Goal: Transaction & Acquisition: Obtain resource

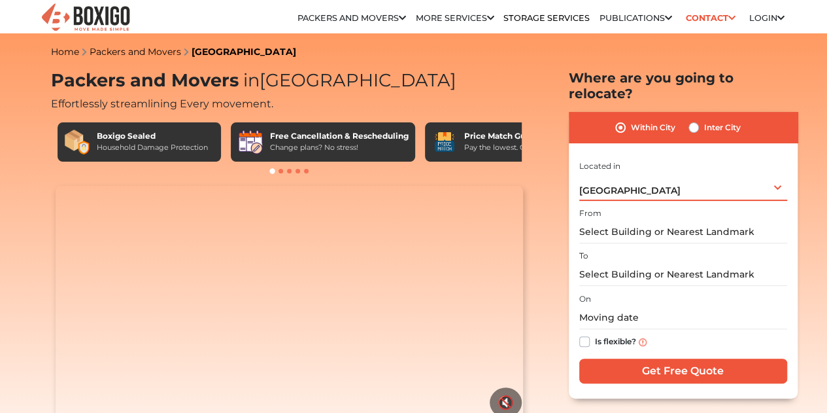
click at [665, 173] on div "[GEOGRAPHIC_DATA] Select City [GEOGRAPHIC_DATA] [GEOGRAPHIC_DATA] [GEOGRAPHIC_D…" at bounding box center [683, 186] width 208 height 27
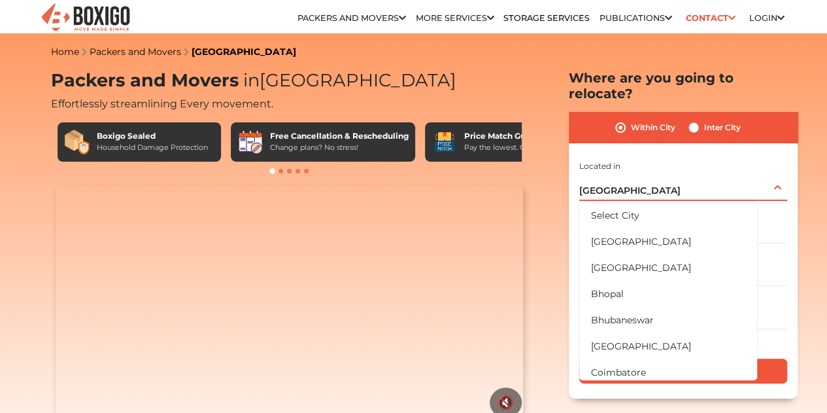
click at [665, 173] on div "[GEOGRAPHIC_DATA] Select City [GEOGRAPHIC_DATA] [GEOGRAPHIC_DATA] [GEOGRAPHIC_D…" at bounding box center [683, 186] width 208 height 27
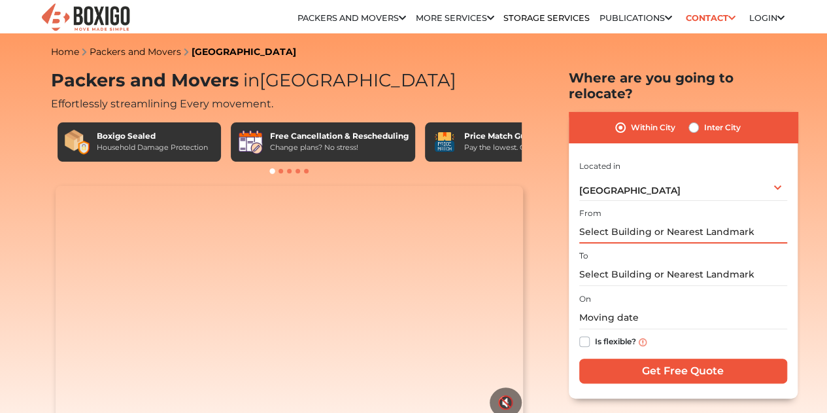
click at [626, 226] on input "text" at bounding box center [683, 231] width 208 height 23
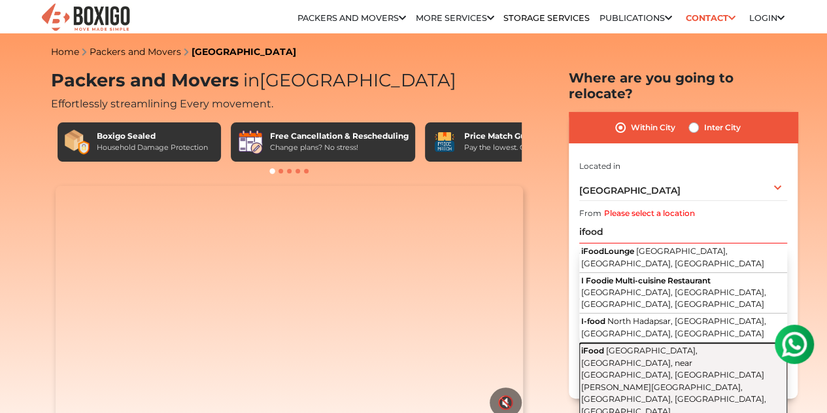
click at [618, 345] on span "[GEOGRAPHIC_DATA], [GEOGRAPHIC_DATA], near [GEOGRAPHIC_DATA], [GEOGRAPHIC_DATA]…" at bounding box center [673, 380] width 185 height 71
type input "iFood, [GEOGRAPHIC_DATA], [GEOGRAPHIC_DATA], near [GEOGRAPHIC_DATA], [PERSON_NA…"
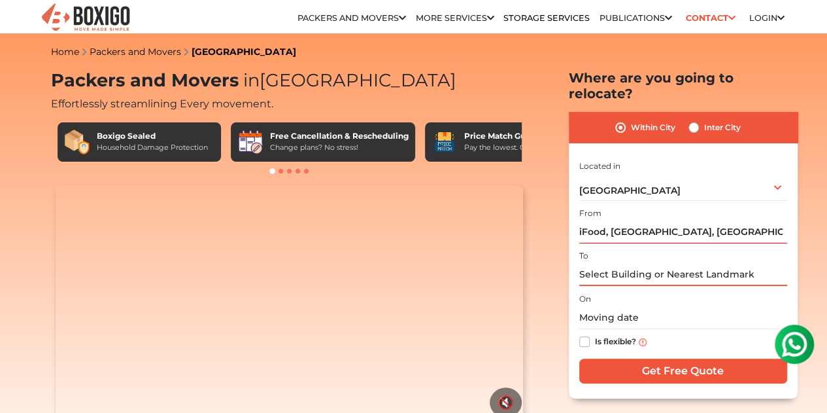
click at [624, 263] on input "text" at bounding box center [683, 274] width 208 height 23
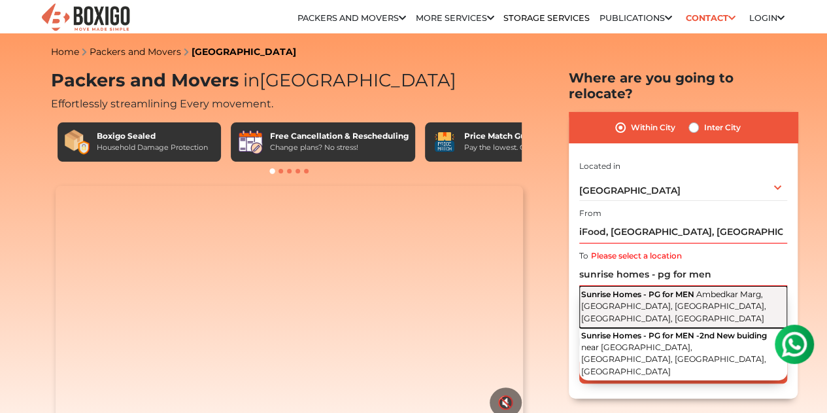
click at [688, 289] on span "Sunrise Homes - PG for MEN" at bounding box center [637, 294] width 113 height 10
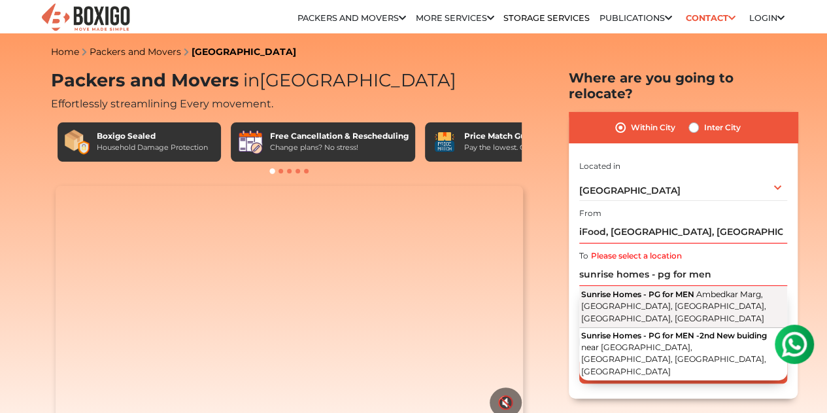
type input "Sunrise Homes - PG for MEN, Ambedkar Marg, [GEOGRAPHIC_DATA], [GEOGRAPHIC_DATA]…"
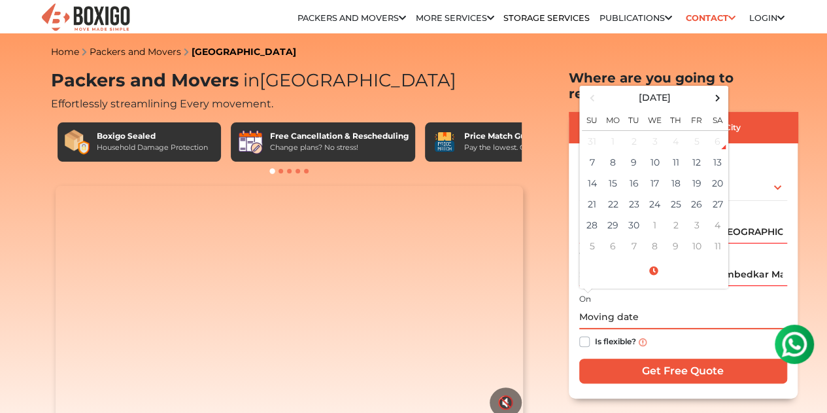
click at [624, 307] on input "text" at bounding box center [683, 317] width 208 height 23
click at [620, 153] on td "8" at bounding box center [613, 162] width 21 height 21
type input "[DATE] 12:00 AM"
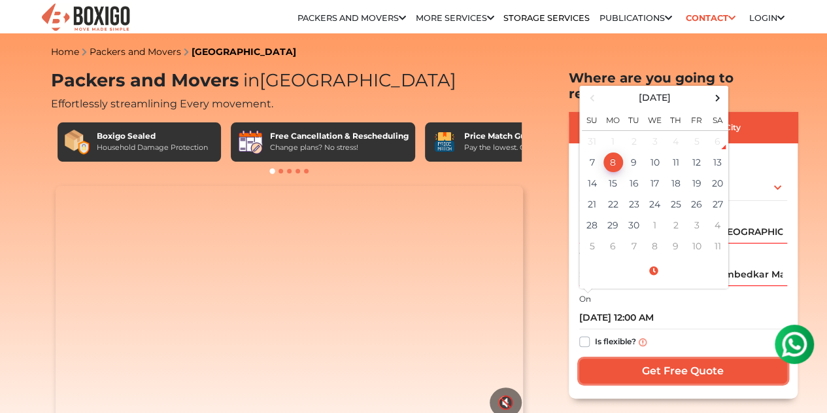
click at [632, 358] on input "Get Free Quote" at bounding box center [683, 370] width 208 height 25
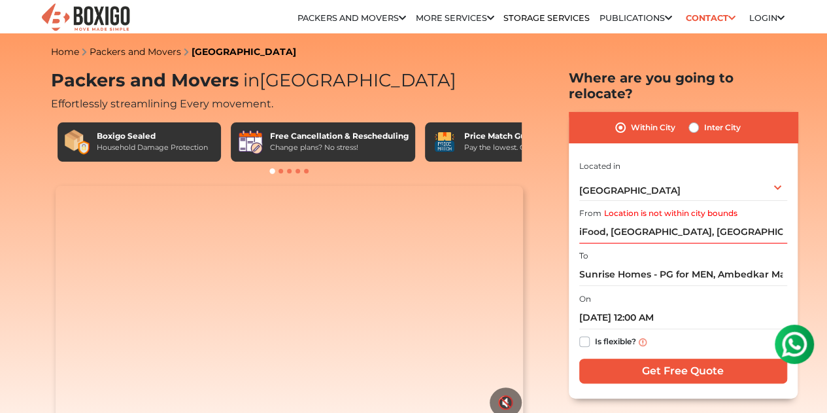
click at [595, 333] on label "Is flexible?" at bounding box center [615, 340] width 41 height 14
click at [583, 333] on input "Is flexible?" at bounding box center [584, 339] width 10 height 13
checkbox input "true"
click at [641, 374] on div "I am shifting my 1 BHK 2 BHK 3 BHK 3 + BHK FEW ITEMS FEW ITEMS 1 BHK 2 BHK 3 BH…" at bounding box center [683, 273] width 208 height 230
click at [656, 366] on input "Get Free Quote" at bounding box center [683, 370] width 208 height 25
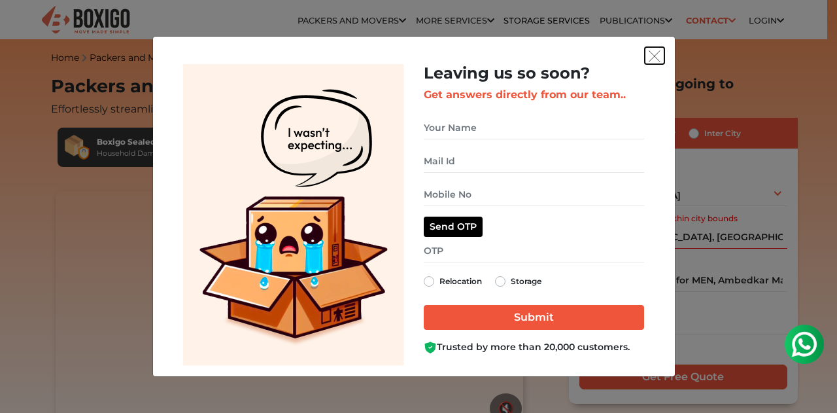
click at [654, 59] on img "get free quote dialog" at bounding box center [655, 56] width 12 height 12
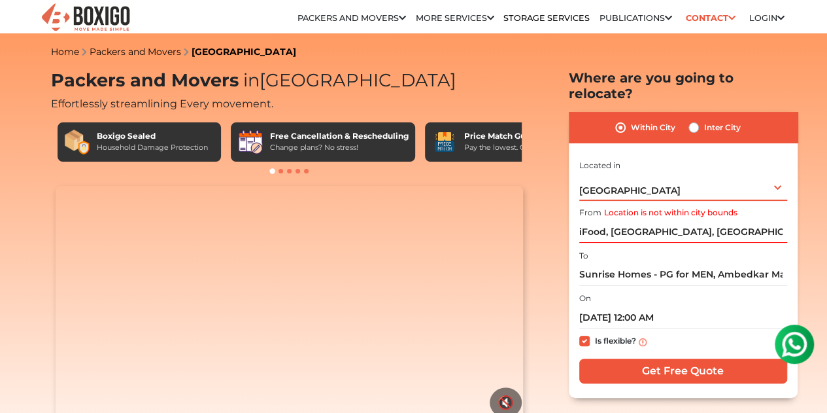
click at [626, 184] on span "[GEOGRAPHIC_DATA]" at bounding box center [629, 190] width 101 height 12
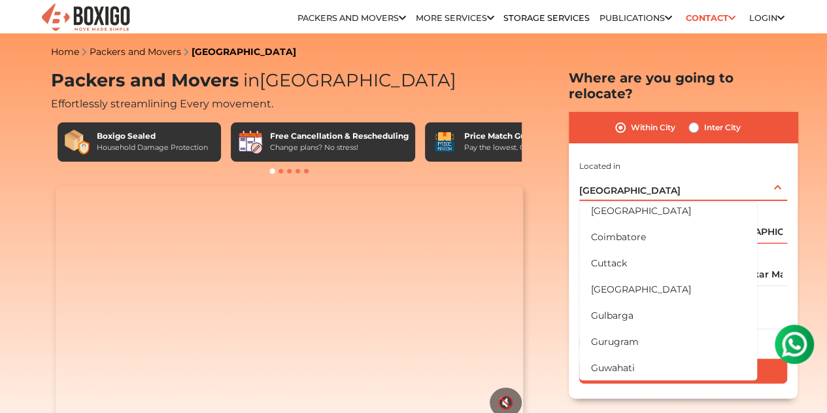
scroll to position [167, 0]
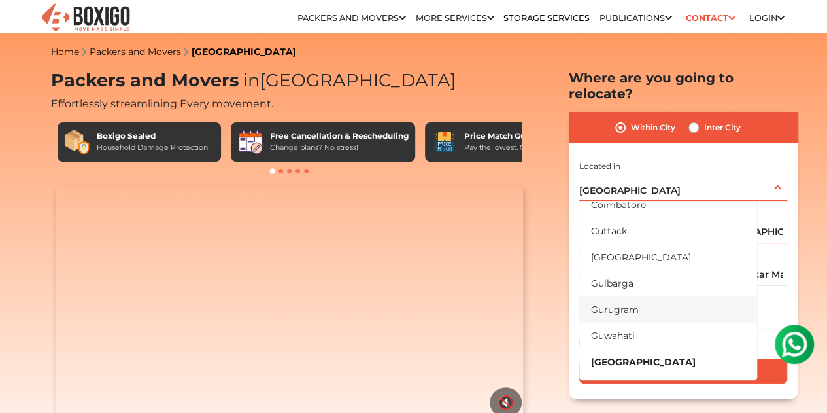
click at [618, 301] on li "Gurugram" at bounding box center [668, 309] width 178 height 26
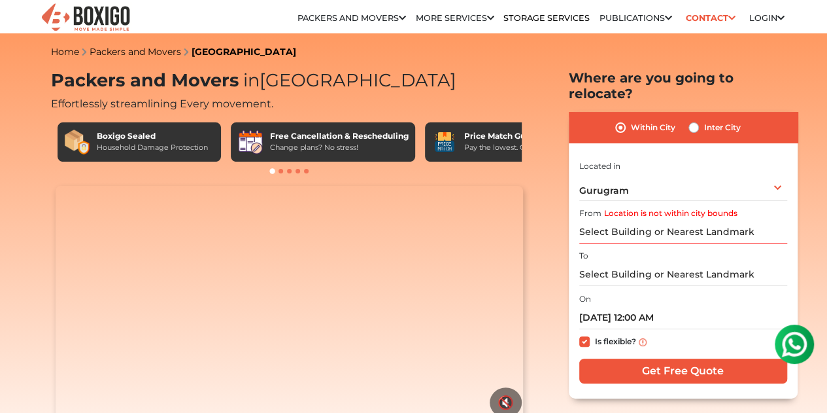
click at [650, 377] on div "Within City Inter City I am shifting my 1 BHK 2 BHK 3 BHK 3 + BHK FEW ITEMS 1 B…" at bounding box center [683, 255] width 229 height 286
click at [649, 358] on input "Get Free Quote" at bounding box center [683, 370] width 208 height 25
click at [675, 225] on input "Required." at bounding box center [683, 231] width 208 height 23
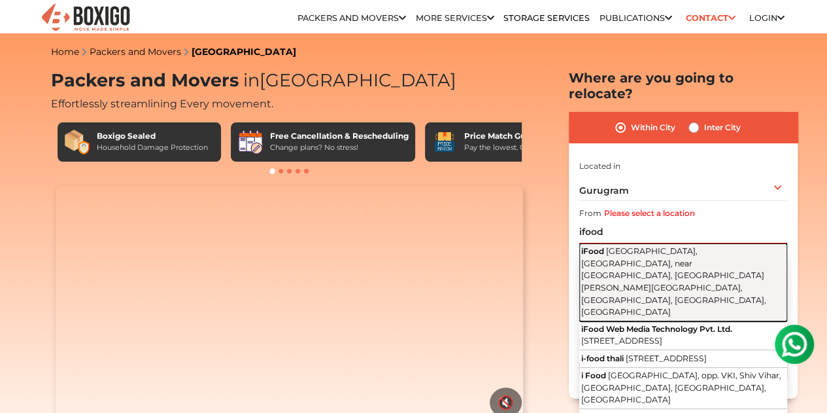
click at [644, 250] on span "[GEOGRAPHIC_DATA], [GEOGRAPHIC_DATA], near [GEOGRAPHIC_DATA], [GEOGRAPHIC_DATA]…" at bounding box center [673, 281] width 185 height 71
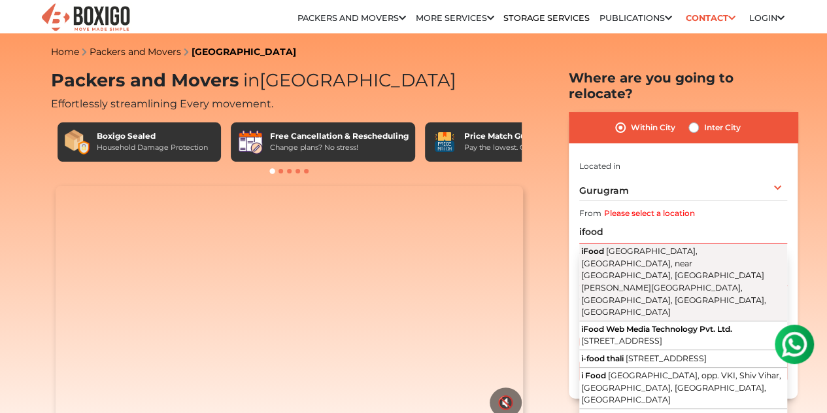
type input "iFood, [GEOGRAPHIC_DATA], [GEOGRAPHIC_DATA], near [GEOGRAPHIC_DATA], [PERSON_NA…"
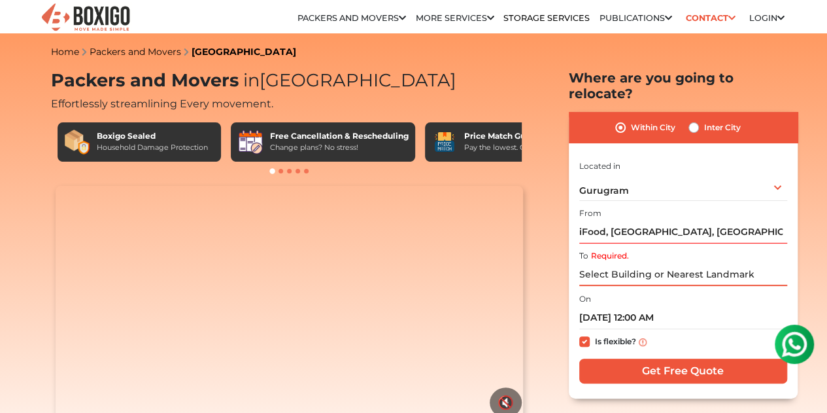
click at [629, 270] on input "Required." at bounding box center [683, 274] width 208 height 23
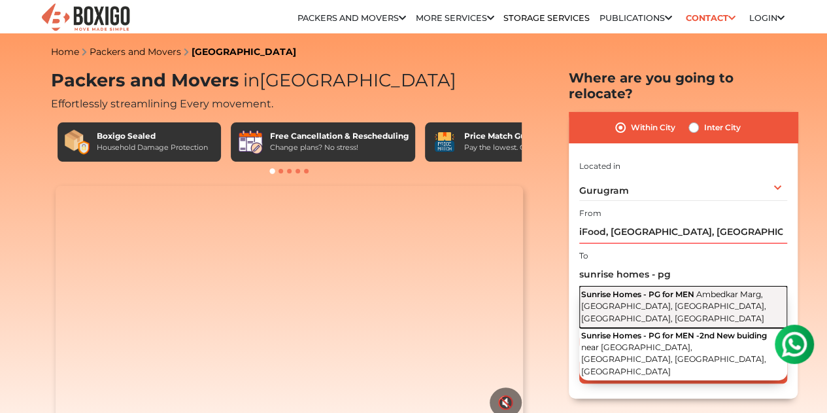
click at [705, 290] on button "Sunrise Homes - PG for MEN Ambedkar Marg, [GEOGRAPHIC_DATA], [GEOGRAPHIC_DATA],…" at bounding box center [683, 306] width 208 height 41
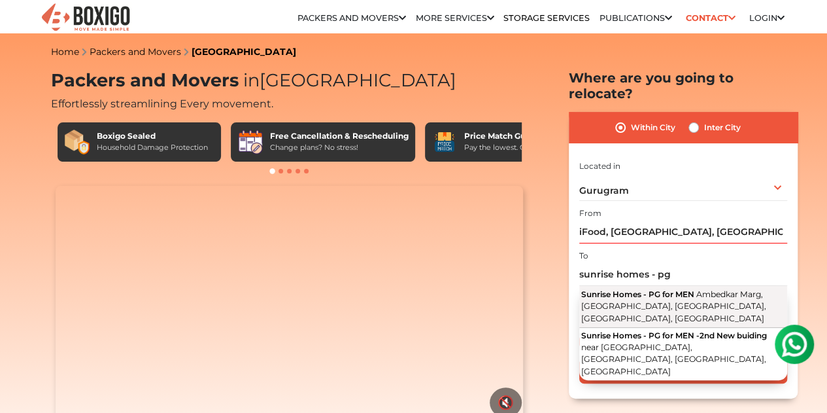
type input "Sunrise Homes - PG for MEN, Ambedkar Marg, [GEOGRAPHIC_DATA], [GEOGRAPHIC_DATA]…"
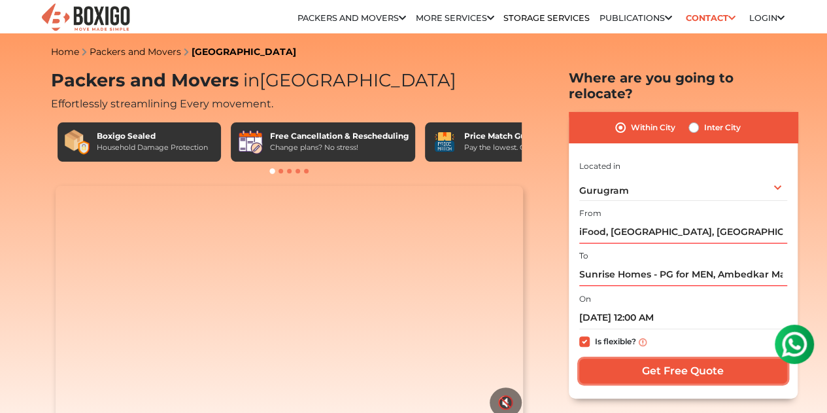
click at [643, 364] on input "Get Free Quote" at bounding box center [683, 370] width 208 height 25
